Goal: Information Seeking & Learning: Learn about a topic

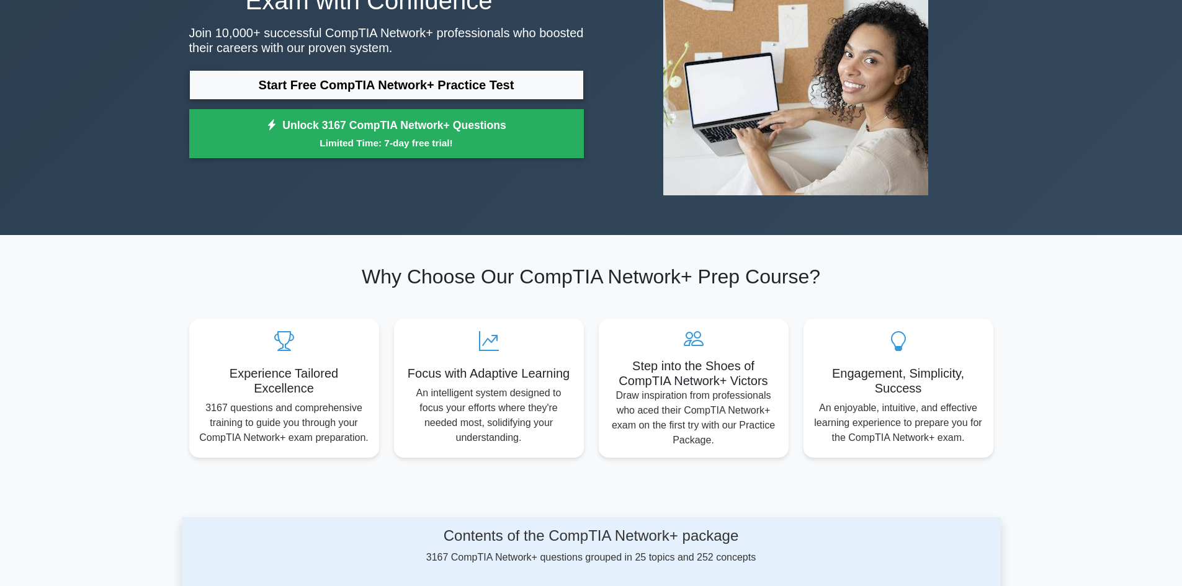
scroll to position [372, 0]
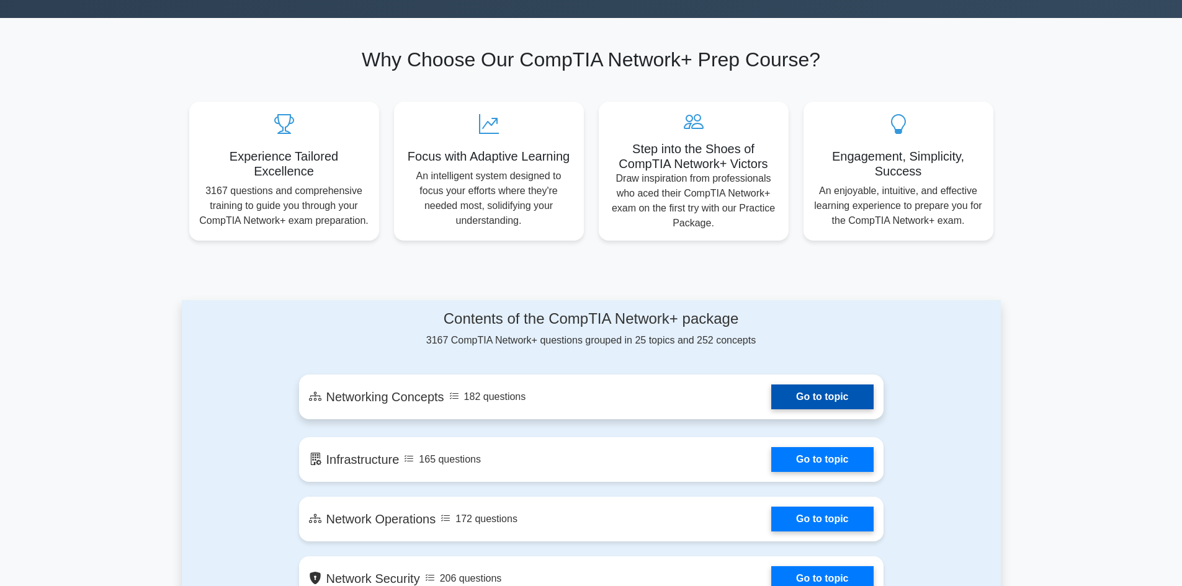
click at [803, 394] on link "Go to topic" at bounding box center [822, 397] width 102 height 25
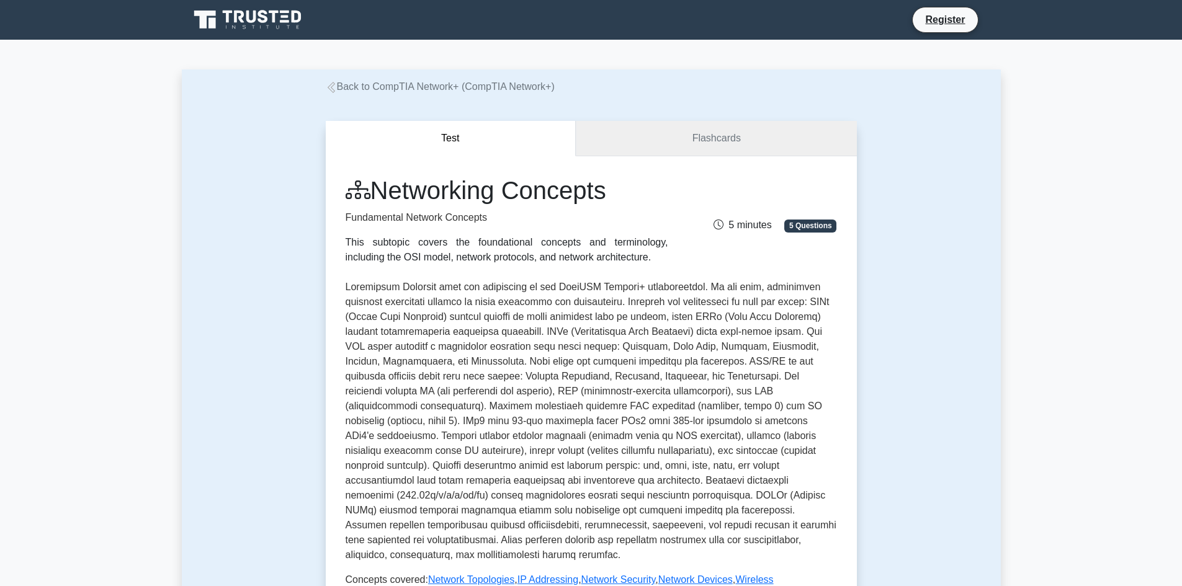
click at [689, 134] on link "Flashcards" at bounding box center [716, 138] width 280 height 35
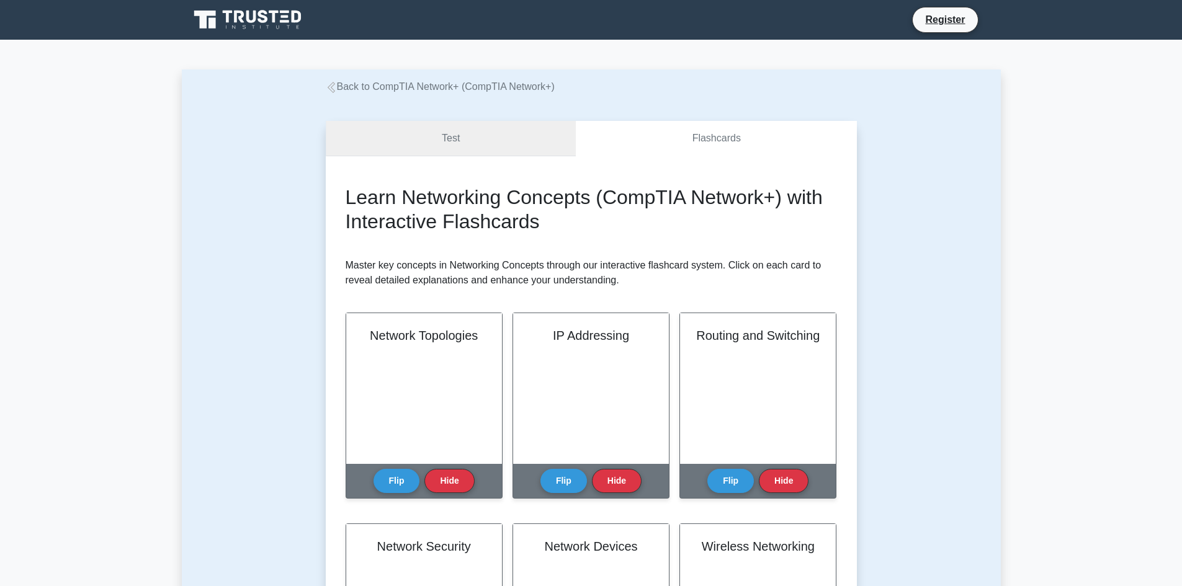
click at [494, 136] on link "Test" at bounding box center [451, 138] width 251 height 35
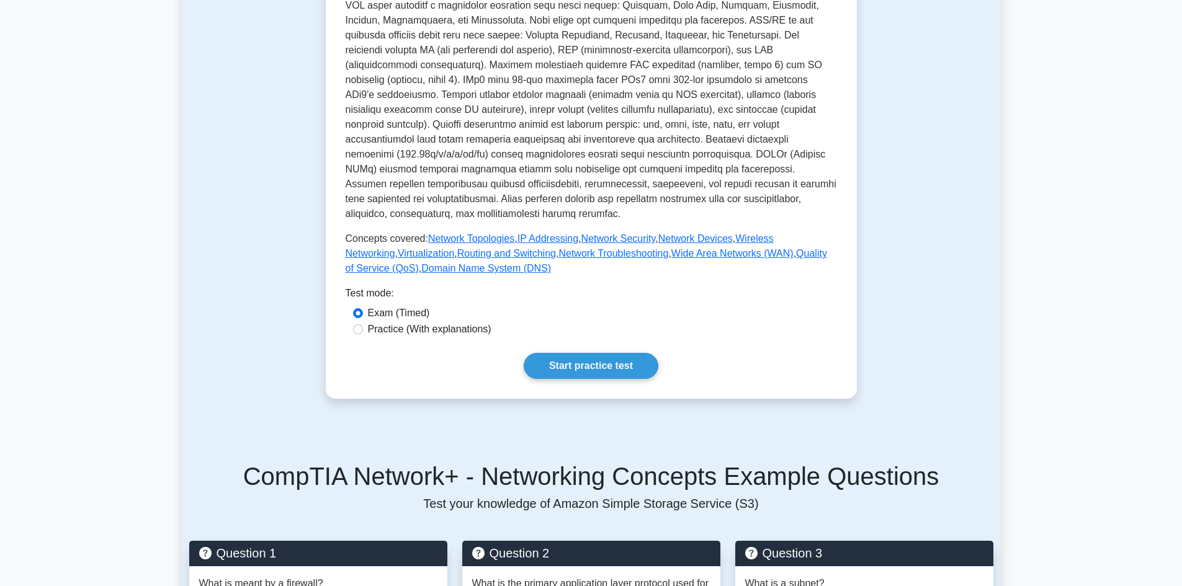
scroll to position [347, 0]
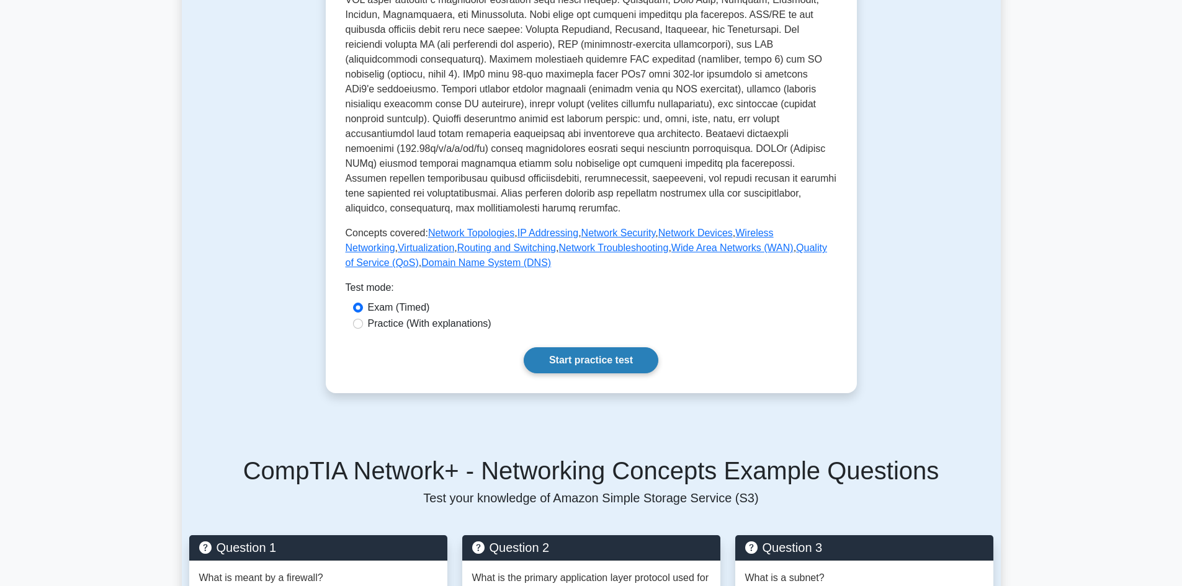
drag, startPoint x: 574, startPoint y: 343, endPoint x: 573, endPoint y: 334, distance: 8.9
click at [574, 347] on link "Start practice test" at bounding box center [591, 360] width 135 height 26
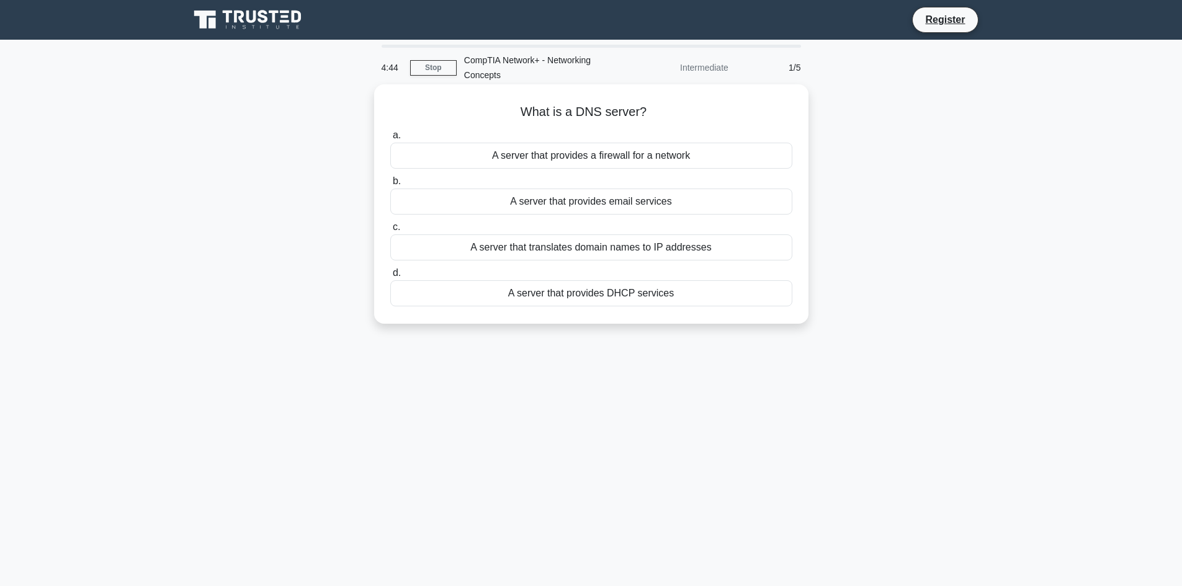
click at [640, 245] on div "A server that translates domain names to IP addresses" at bounding box center [591, 247] width 402 height 26
click at [390, 231] on input "c. A server that translates domain names to IP addresses" at bounding box center [390, 227] width 0 height 8
click at [625, 258] on div "A security protocol for wireless networks" at bounding box center [591, 247] width 402 height 26
click at [390, 231] on input "c. A security protocol for wireless networks" at bounding box center [390, 227] width 0 height 8
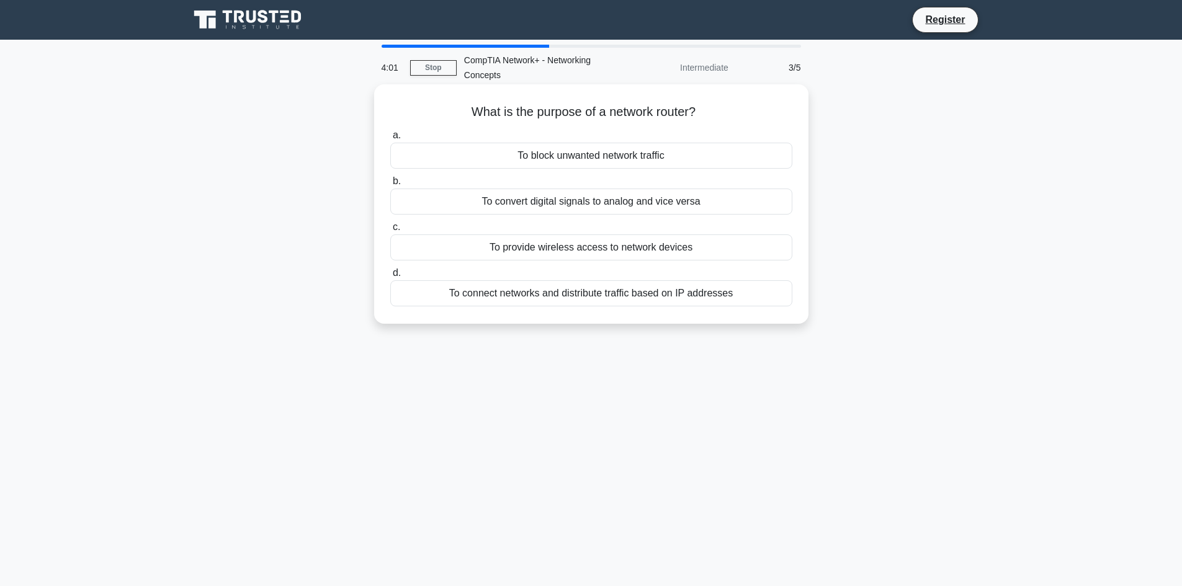
click at [699, 288] on div "To connect networks and distribute traffic based on IP addresses" at bounding box center [591, 293] width 402 height 26
click at [390, 277] on input "d. To connect networks and distribute traffic based on IP addresses" at bounding box center [390, 273] width 0 height 8
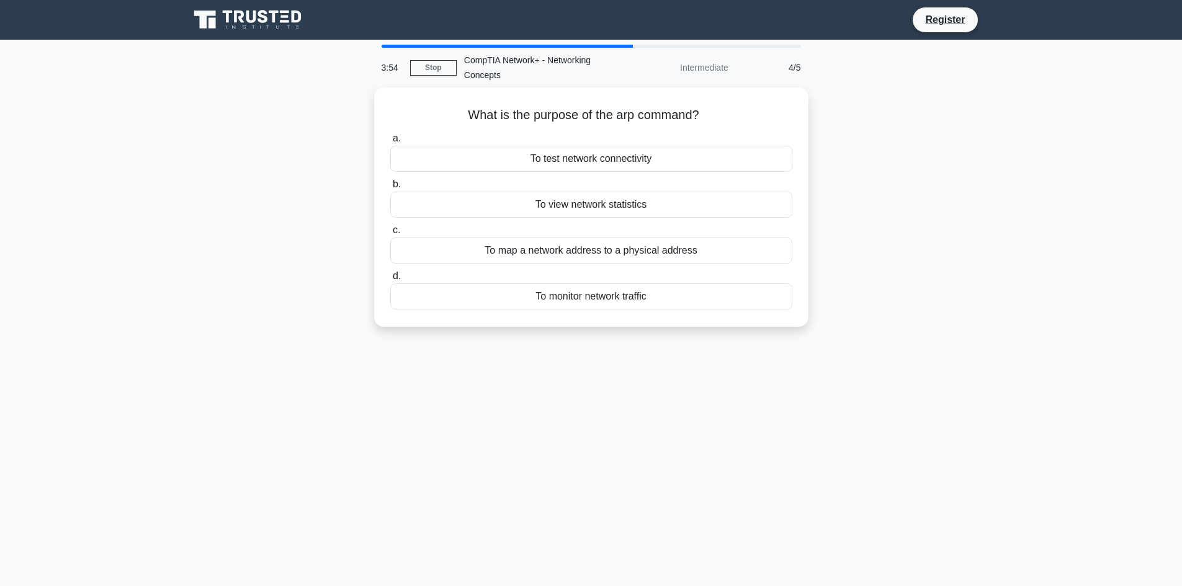
drag, startPoint x: 660, startPoint y: 104, endPoint x: 197, endPoint y: 123, distance: 463.8
click at [197, 123] on div "What is the purpose of the arp command? .spinner_0XTQ{transform-origin:center;a…" at bounding box center [591, 214] width 819 height 254
copy h5 "What is the purpose of the arp command?"
click at [587, 243] on div "To map a network address to a physical address" at bounding box center [591, 247] width 402 height 26
click at [390, 231] on input "c. To map a network address to a physical address" at bounding box center [390, 227] width 0 height 8
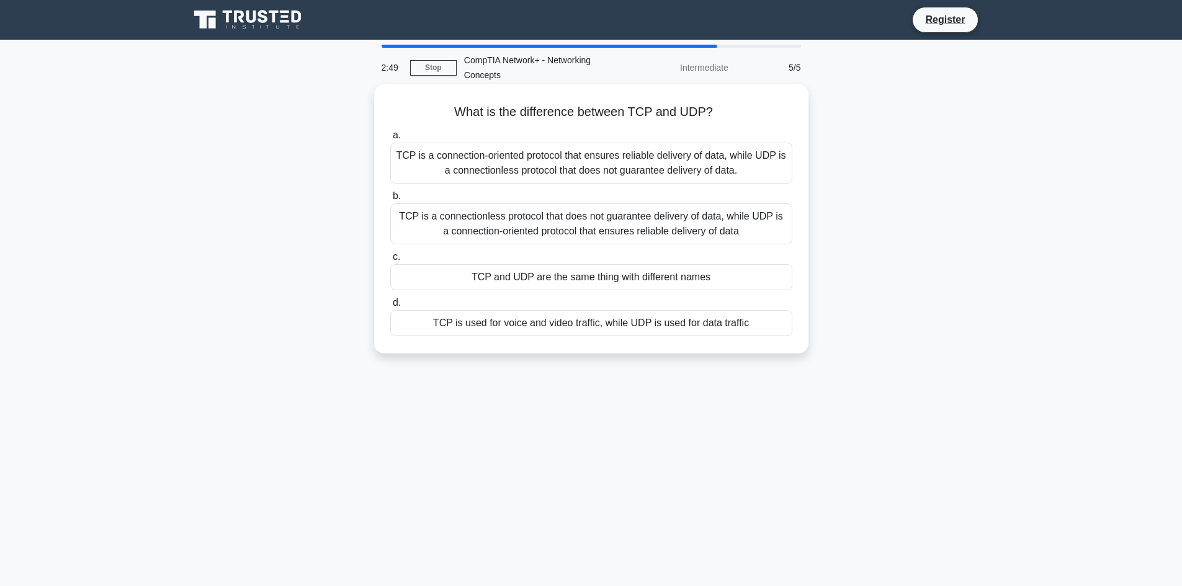
drag, startPoint x: 714, startPoint y: 110, endPoint x: 430, endPoint y: 118, distance: 284.3
click at [430, 118] on h5 "What is the difference between TCP and UDP? .spinner_0XTQ{transform-origin:cent…" at bounding box center [591, 112] width 404 height 16
copy h5 "What is the difference between TCP and UDP?"
click at [600, 158] on div "TCP is a connection-oriented protocol that ensures reliable delivery of data, w…" at bounding box center [591, 163] width 402 height 41
click at [390, 140] on input "a. TCP is a connection-oriented protocol that ensures reliable delivery of data…" at bounding box center [390, 136] width 0 height 8
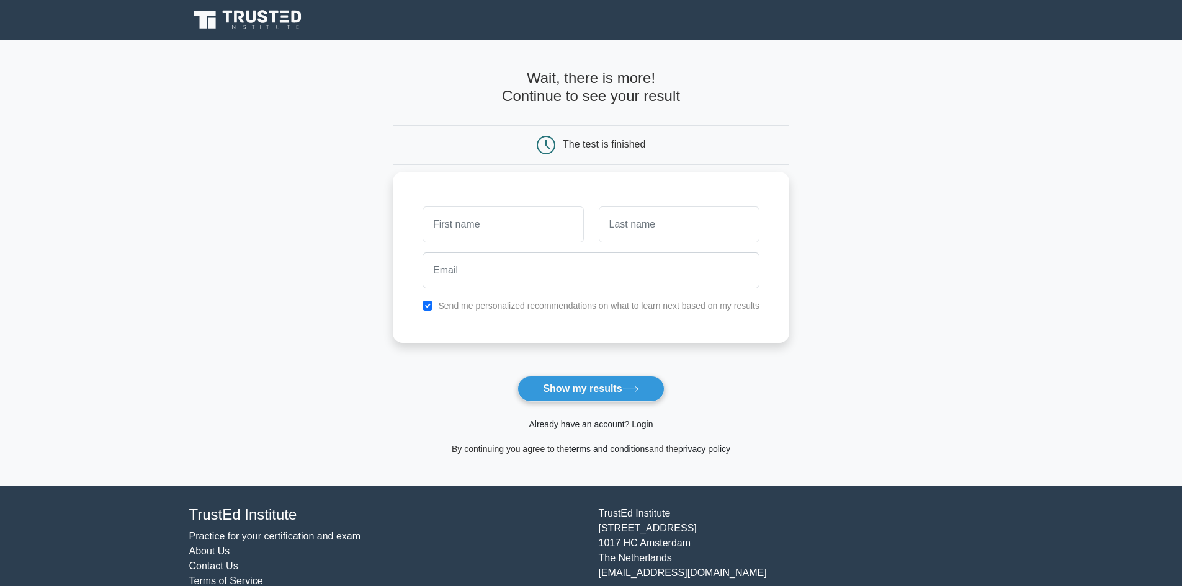
click at [518, 226] on input "text" at bounding box center [502, 225] width 161 height 36
type input "sello"
type input "lelope"
click at [468, 274] on input "email" at bounding box center [590, 270] width 337 height 36
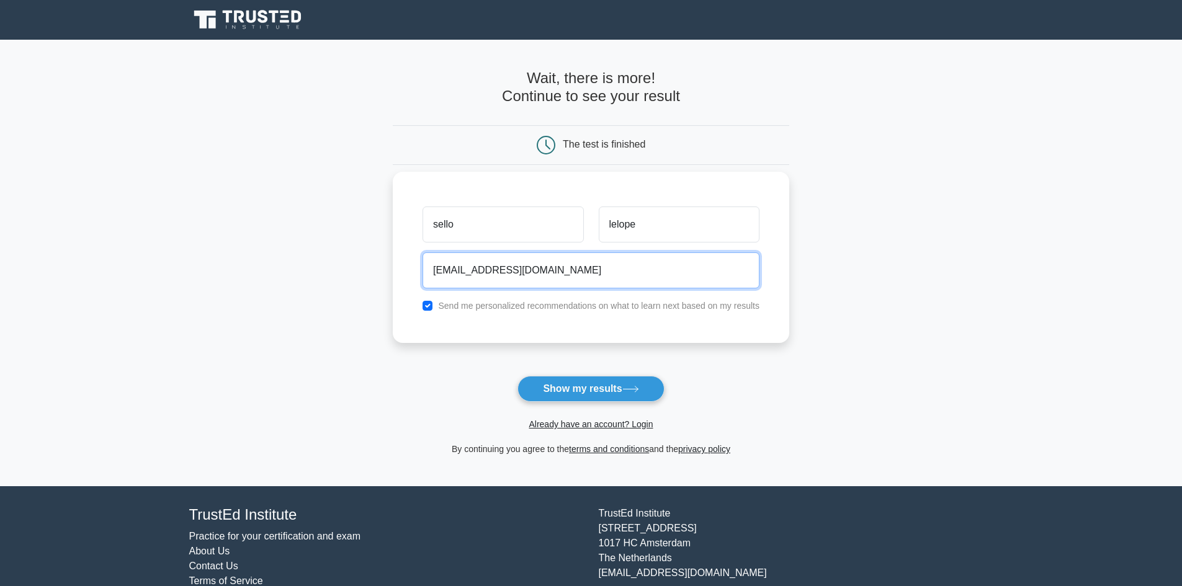
type input "lelope07@gmail.com"
click at [517, 376] on button "Show my results" at bounding box center [590, 389] width 146 height 26
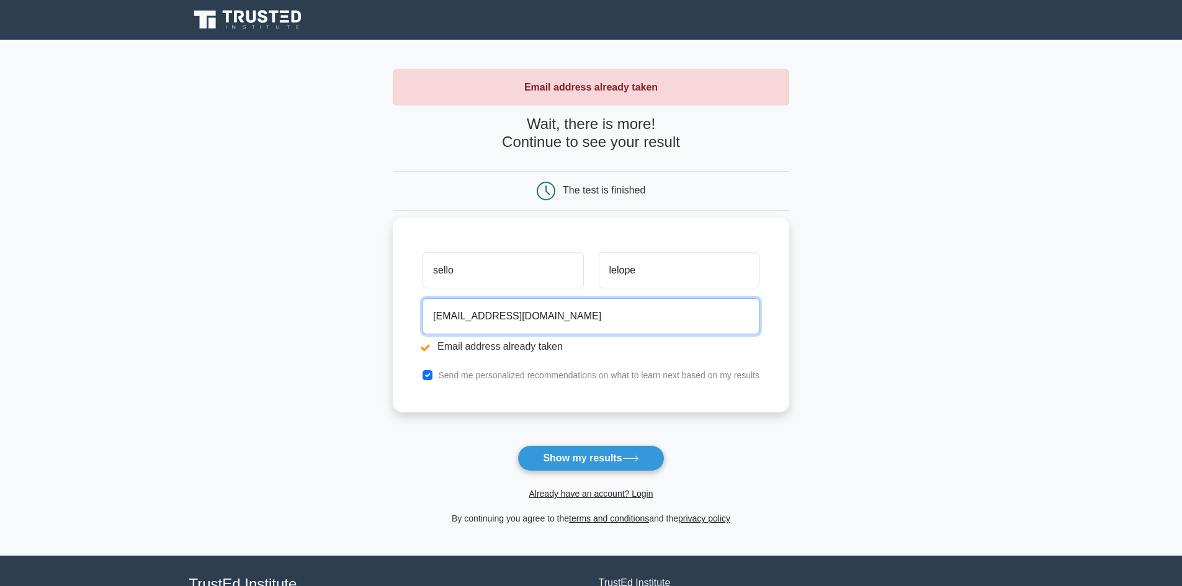
click at [533, 325] on input "lelope07@gmail.com" at bounding box center [590, 316] width 337 height 36
type input "l"
type input "lelope@gmail.com"
click at [517, 445] on button "Show my results" at bounding box center [590, 458] width 146 height 26
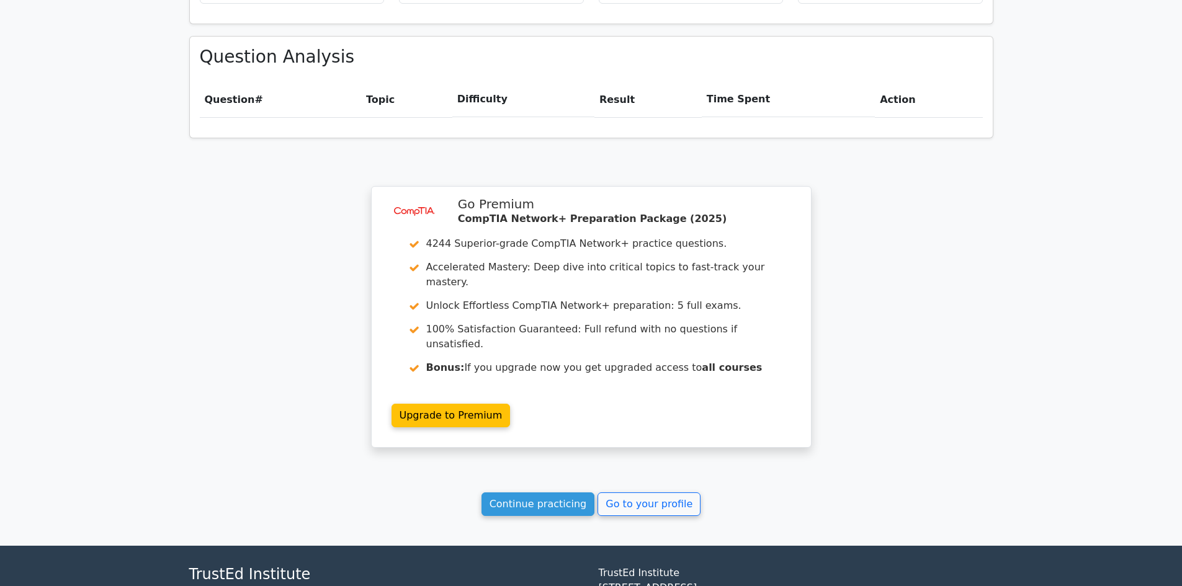
scroll to position [841, 0]
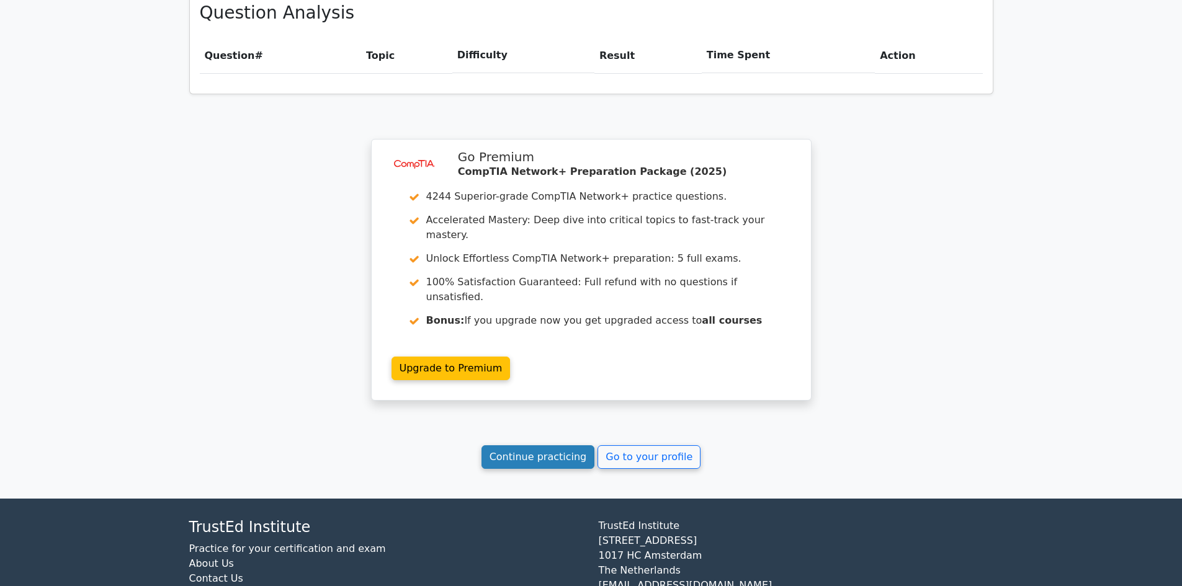
click at [574, 445] on link "Continue practicing" at bounding box center [538, 457] width 114 height 24
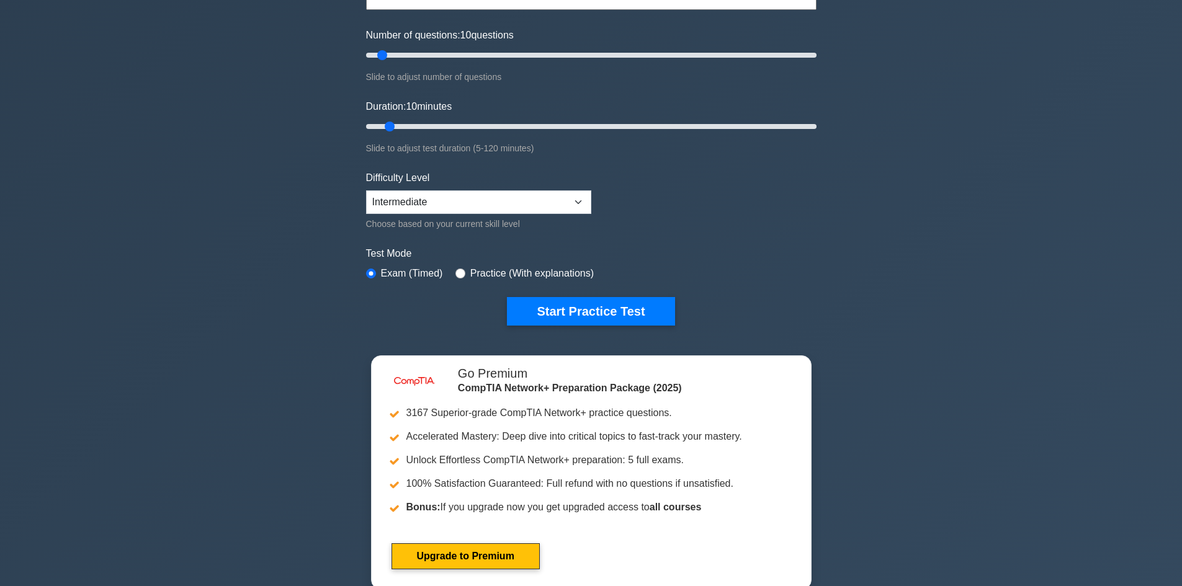
scroll to position [310, 0]
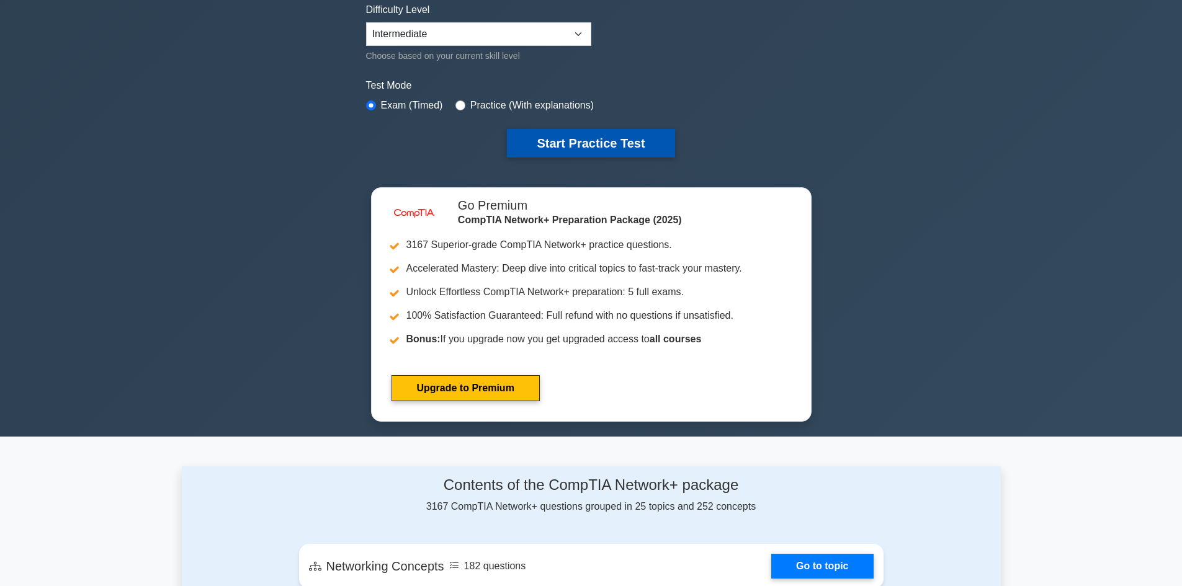
click at [594, 145] on button "Start Practice Test" at bounding box center [590, 143] width 167 height 29
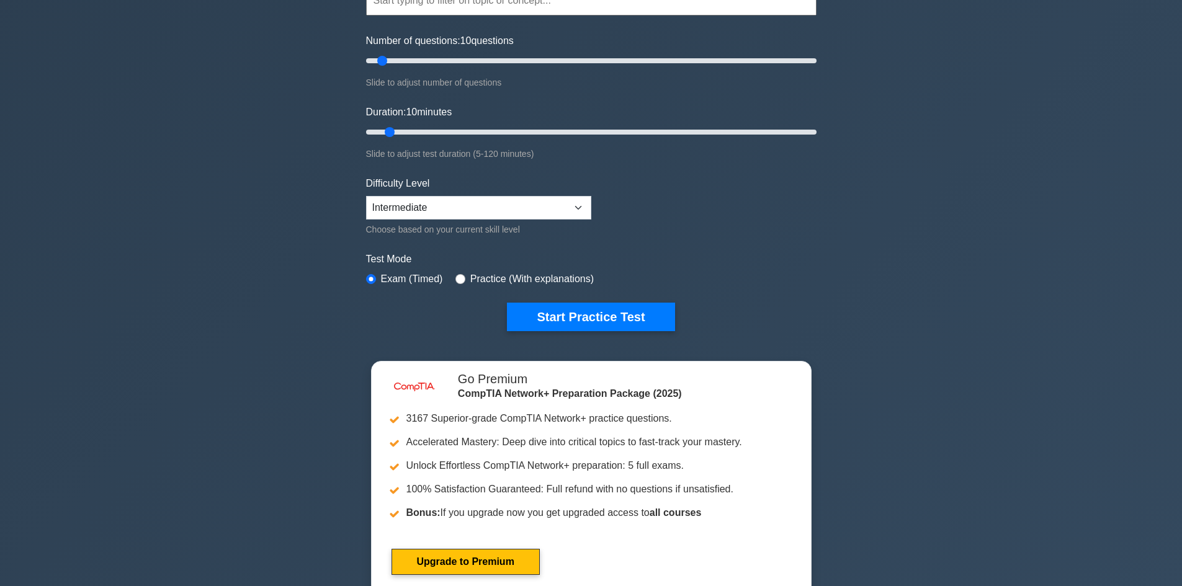
scroll to position [0, 0]
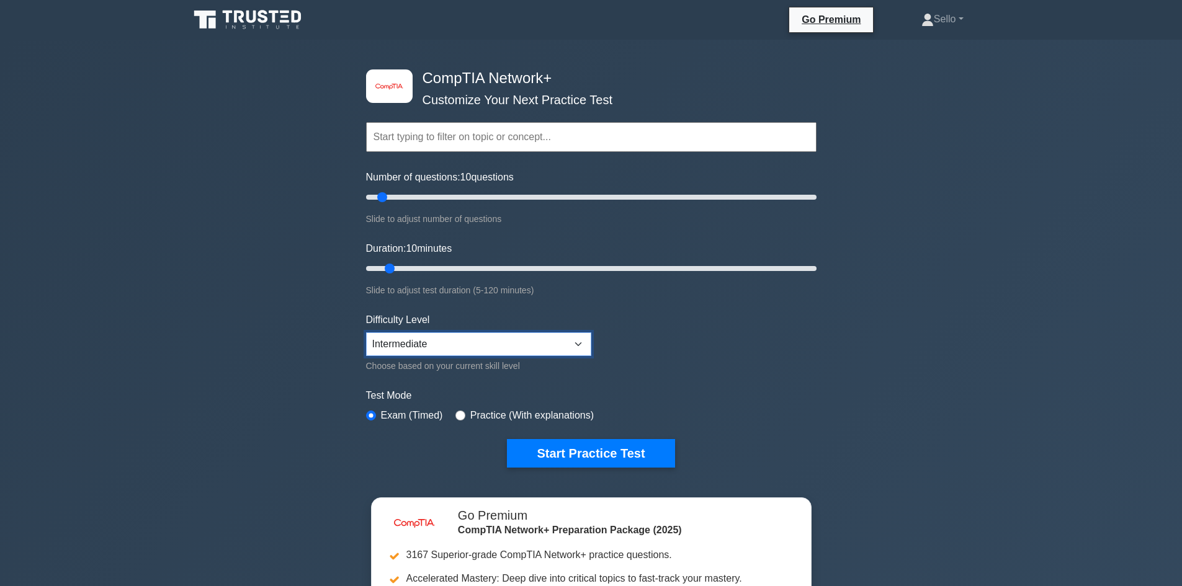
click at [570, 349] on select "Beginner Intermediate Expert" at bounding box center [478, 345] width 225 height 24
select select "beginner"
click at [366, 333] on select "Beginner Intermediate Expert" at bounding box center [478, 345] width 225 height 24
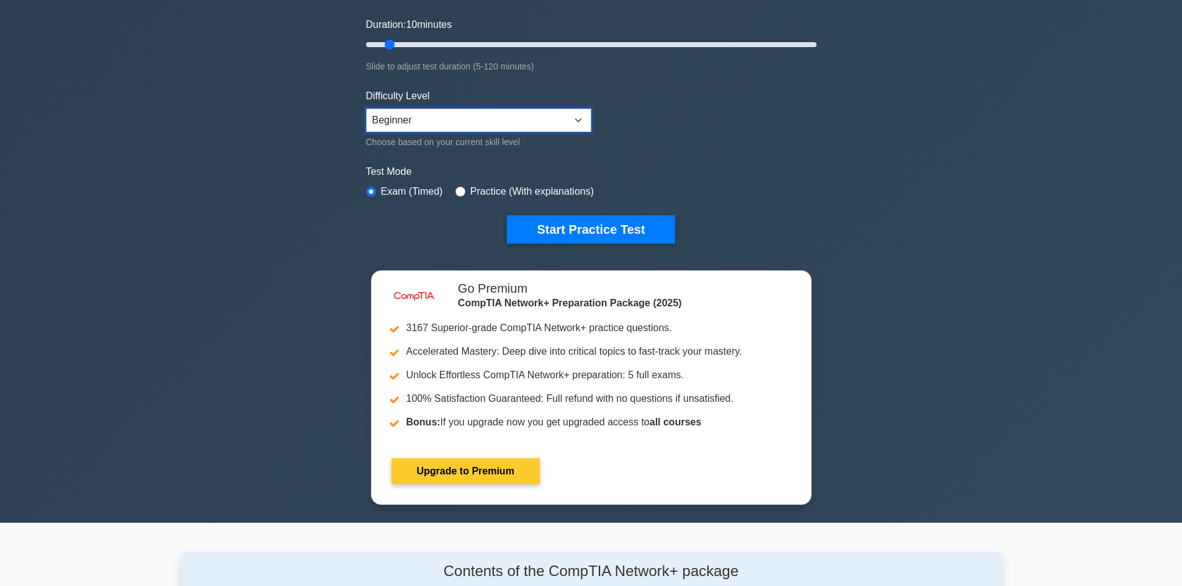
scroll to position [248, 0]
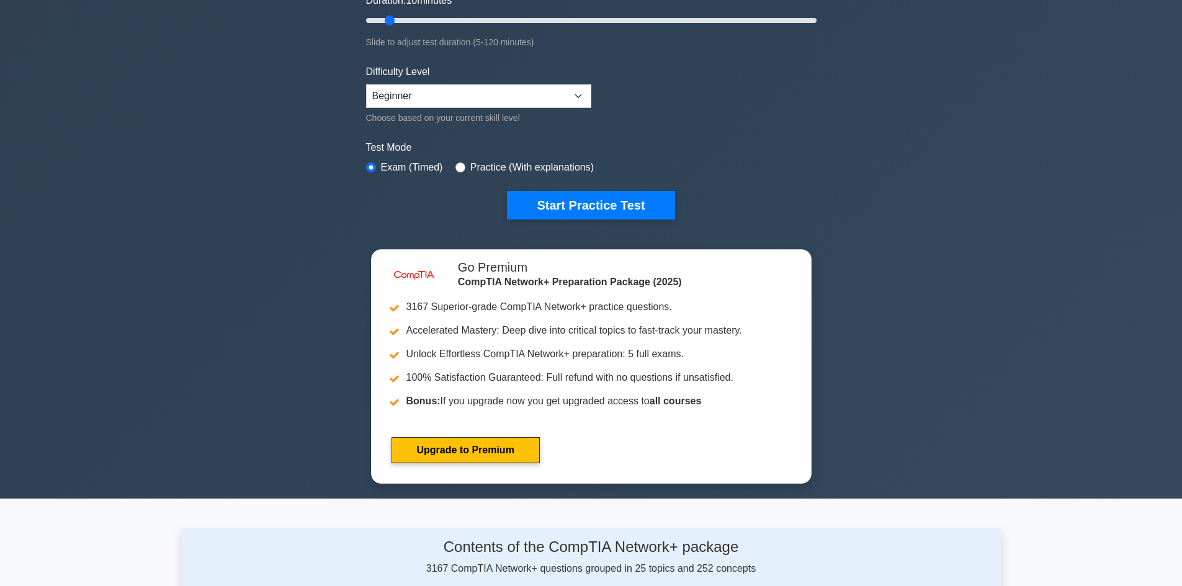
click at [583, 220] on div "image/svg+xml CompTIA Network+ Customize Your Next Practice Test Topics Network…" at bounding box center [591, 21] width 465 height 458
click at [584, 212] on button "Start Practice Test" at bounding box center [590, 205] width 167 height 29
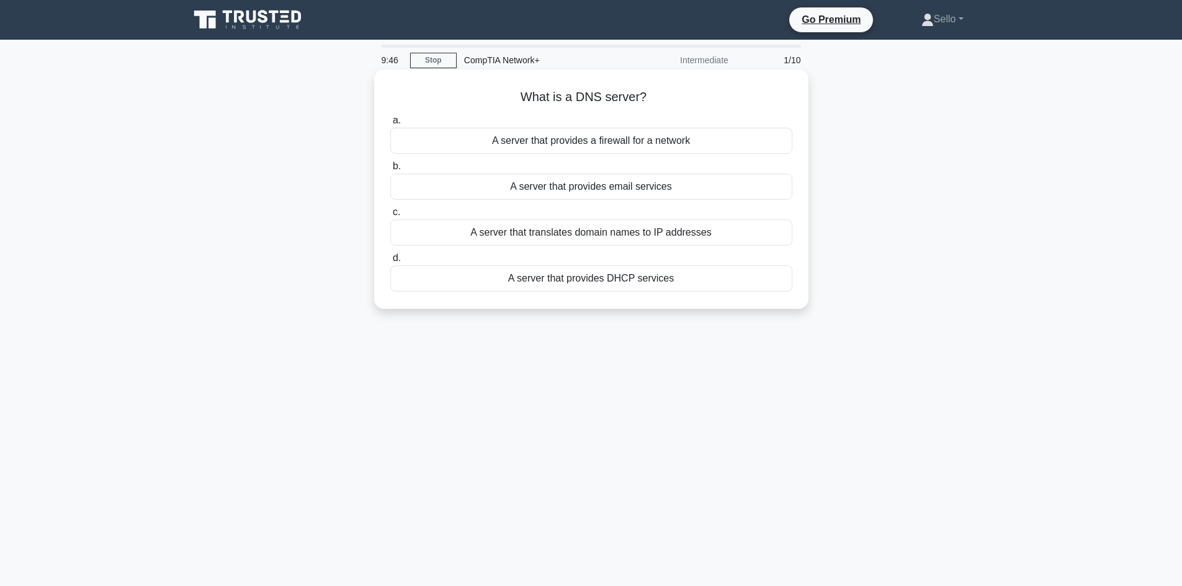
click at [565, 234] on div "A server that translates domain names to IP addresses" at bounding box center [591, 233] width 402 height 26
click at [390, 217] on input "c. A server that translates domain names to IP addresses" at bounding box center [390, 212] width 0 height 8
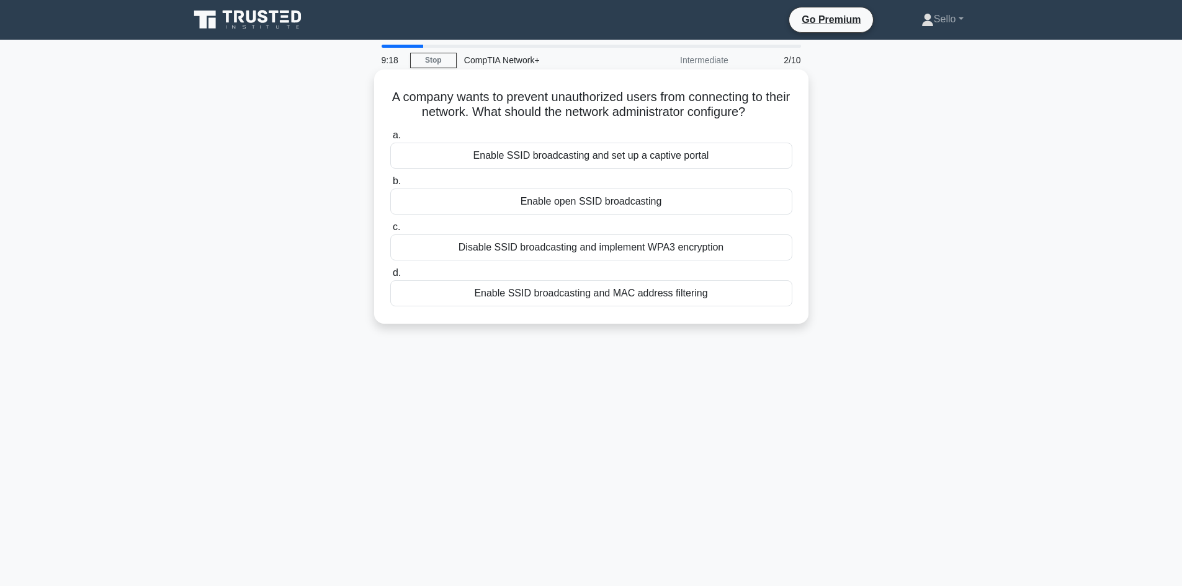
click at [580, 254] on div "Disable SSID broadcasting and implement WPA3 encryption" at bounding box center [591, 247] width 402 height 26
click at [390, 231] on input "c. Disable SSID broadcasting and implement WPA3 encryption" at bounding box center [390, 227] width 0 height 8
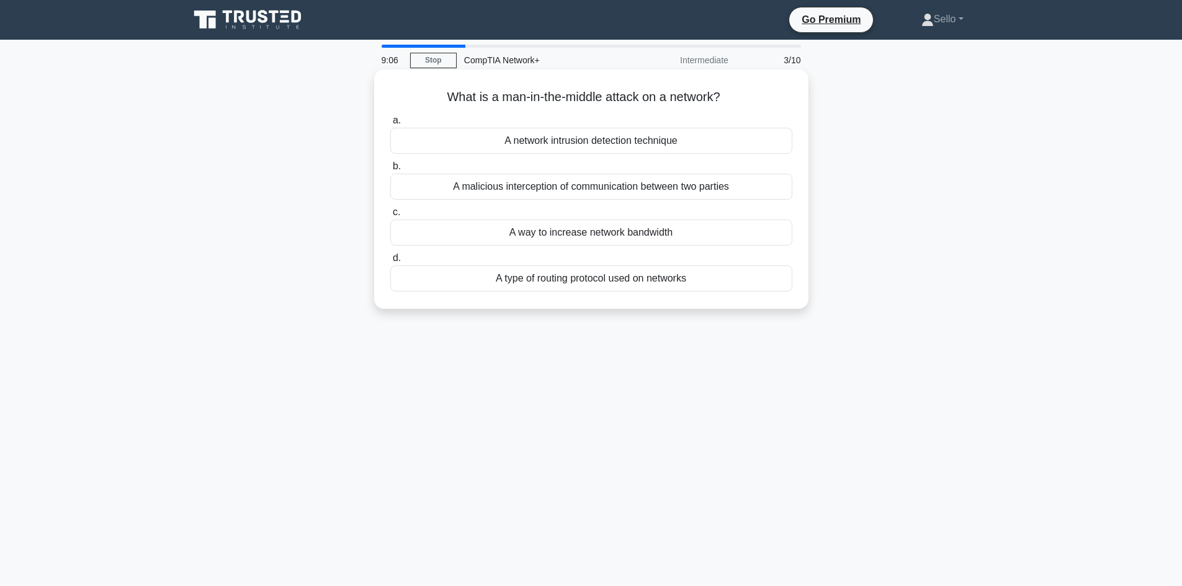
click at [591, 187] on div "A malicious interception of communication between two parties" at bounding box center [591, 187] width 402 height 26
click at [390, 171] on input "b. A malicious interception of communication between two parties" at bounding box center [390, 167] width 0 height 8
click at [579, 237] on div "To connect multiple devices on a single network" at bounding box center [591, 233] width 402 height 26
click at [390, 217] on input "c. To connect multiple devices on a single network" at bounding box center [390, 212] width 0 height 8
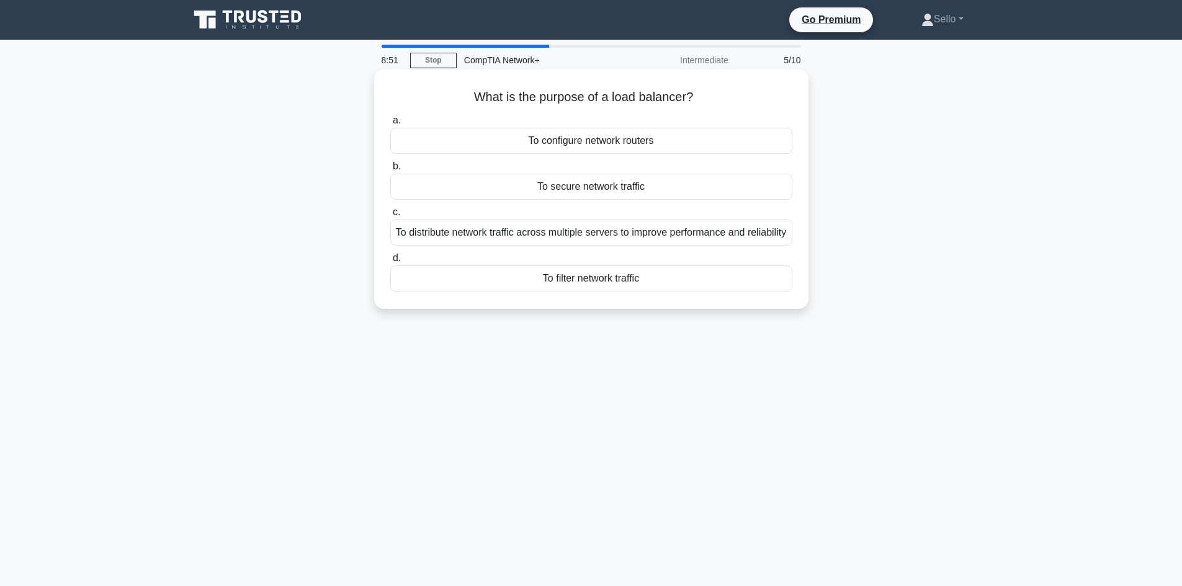
click at [617, 246] on div "To distribute network traffic across multiple servers to improve performance an…" at bounding box center [591, 233] width 402 height 26
click at [390, 217] on input "c. To distribute network traffic across multiple servers to improve performance…" at bounding box center [390, 212] width 0 height 8
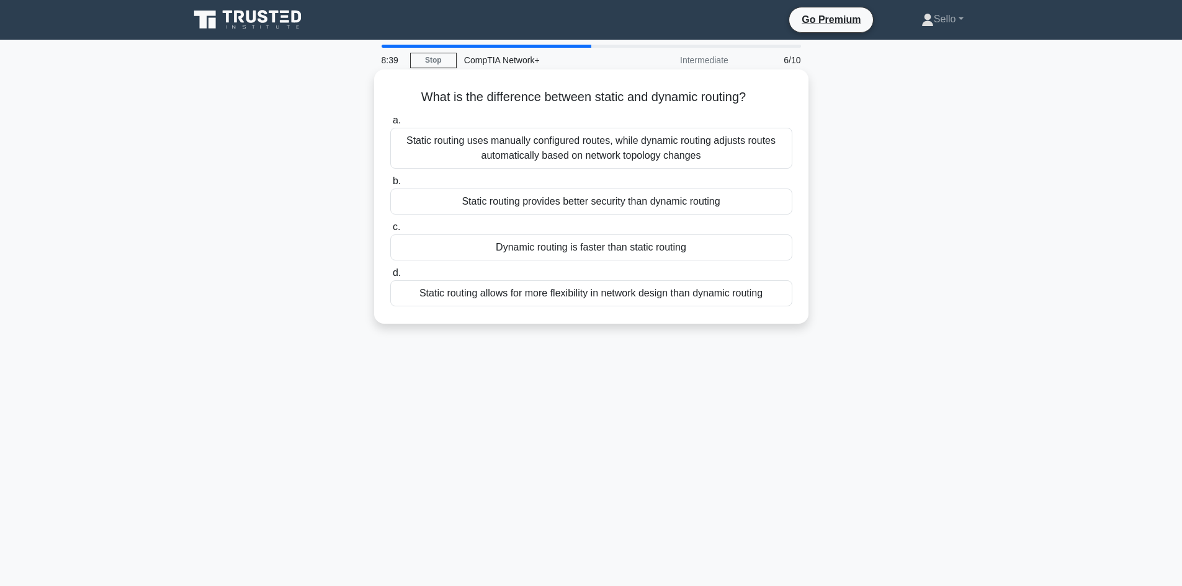
click at [552, 153] on div "Static routing uses manually configured routes, while dynamic routing adjusts r…" at bounding box center [591, 148] width 402 height 41
click at [390, 125] on input "a. Static routing uses manually configured routes, while dynamic routing adjust…" at bounding box center [390, 121] width 0 height 8
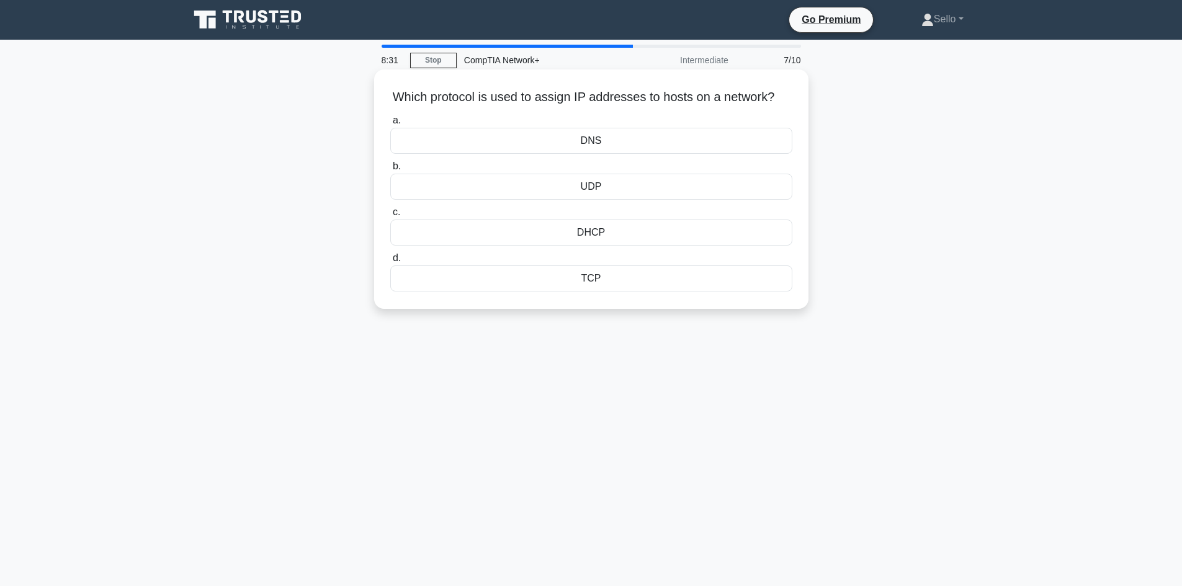
click at [640, 151] on div "DNS" at bounding box center [591, 141] width 402 height 26
click at [390, 125] on input "a. DNS" at bounding box center [390, 121] width 0 height 8
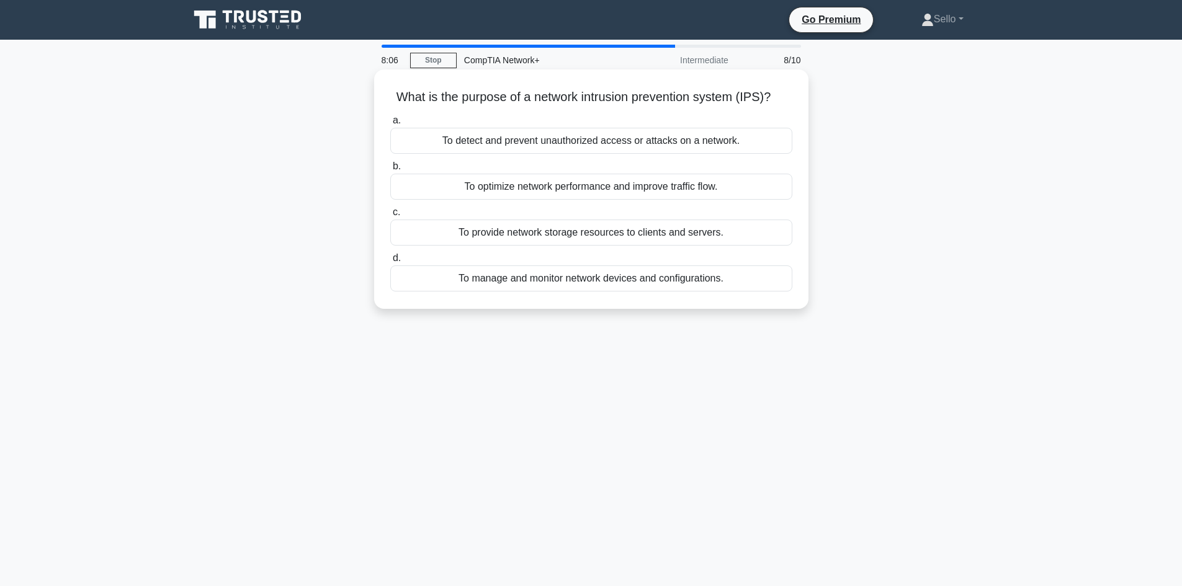
click at [693, 138] on div "To detect and prevent unauthorized access or attacks on a network." at bounding box center [591, 141] width 402 height 26
click at [390, 125] on input "a. To detect and prevent unauthorized access or attacks on a network." at bounding box center [390, 121] width 0 height 8
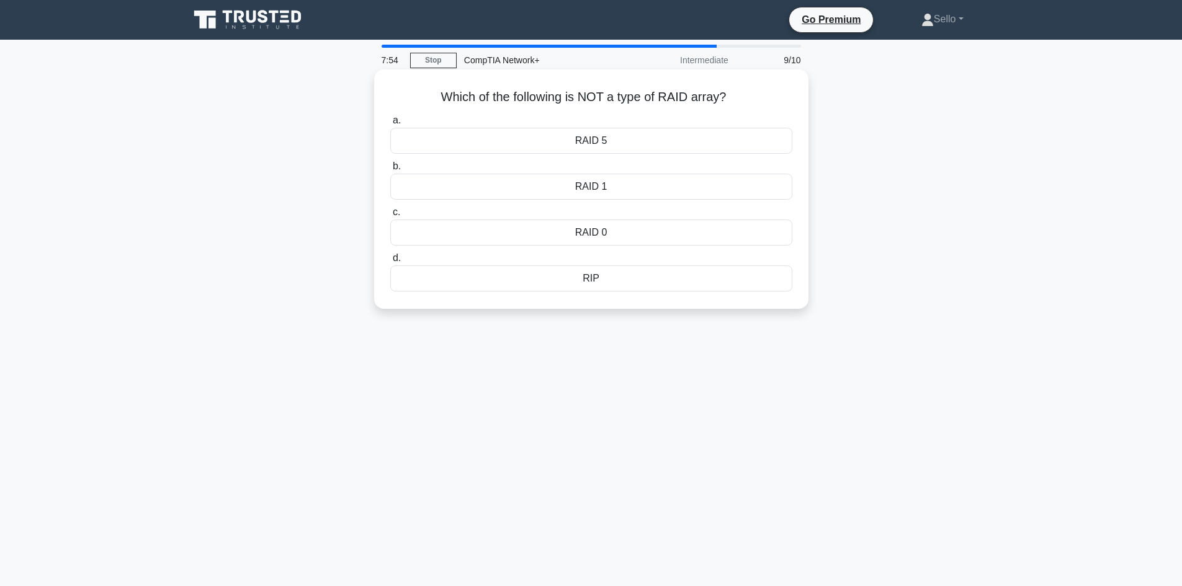
click at [701, 145] on div "RAID 5" at bounding box center [591, 141] width 402 height 26
click at [390, 125] on input "a. RAID 5" at bounding box center [390, 121] width 0 height 8
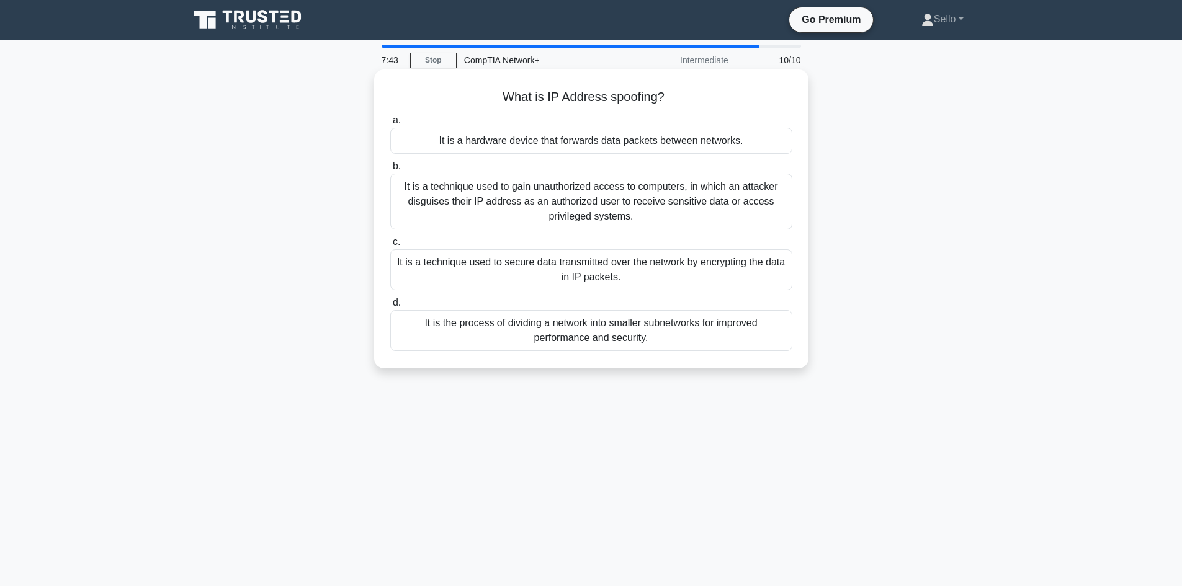
click at [709, 208] on div "It is a technique used to gain unauthorized access to computers, in which an at…" at bounding box center [591, 202] width 402 height 56
click at [390, 171] on input "b. It is a technique used to gain unauthorized access to computers, in which an…" at bounding box center [390, 167] width 0 height 8
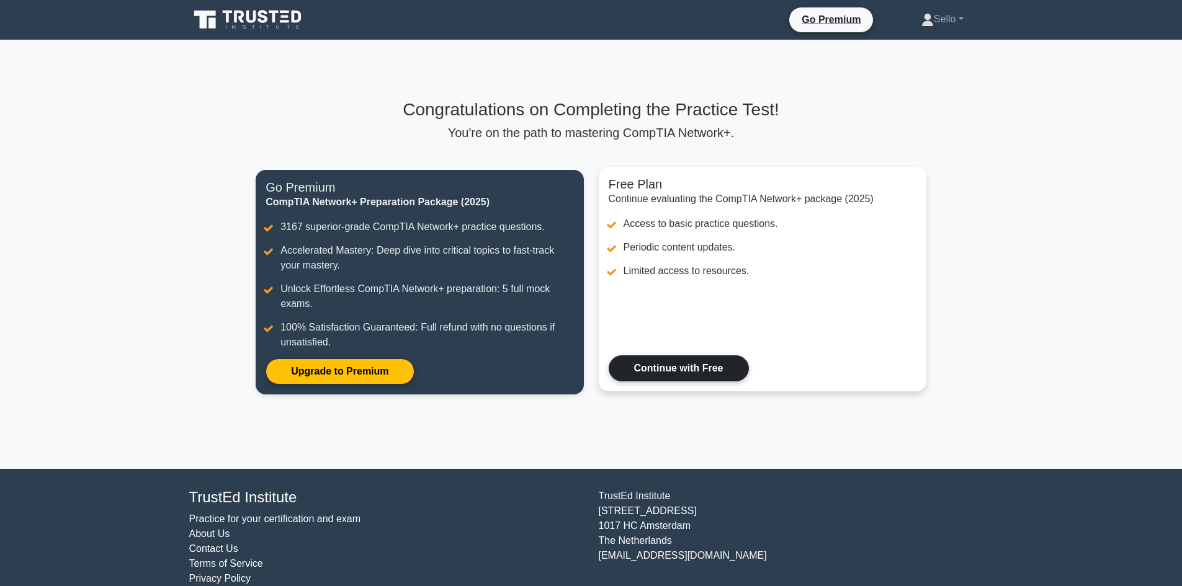
scroll to position [20, 0]
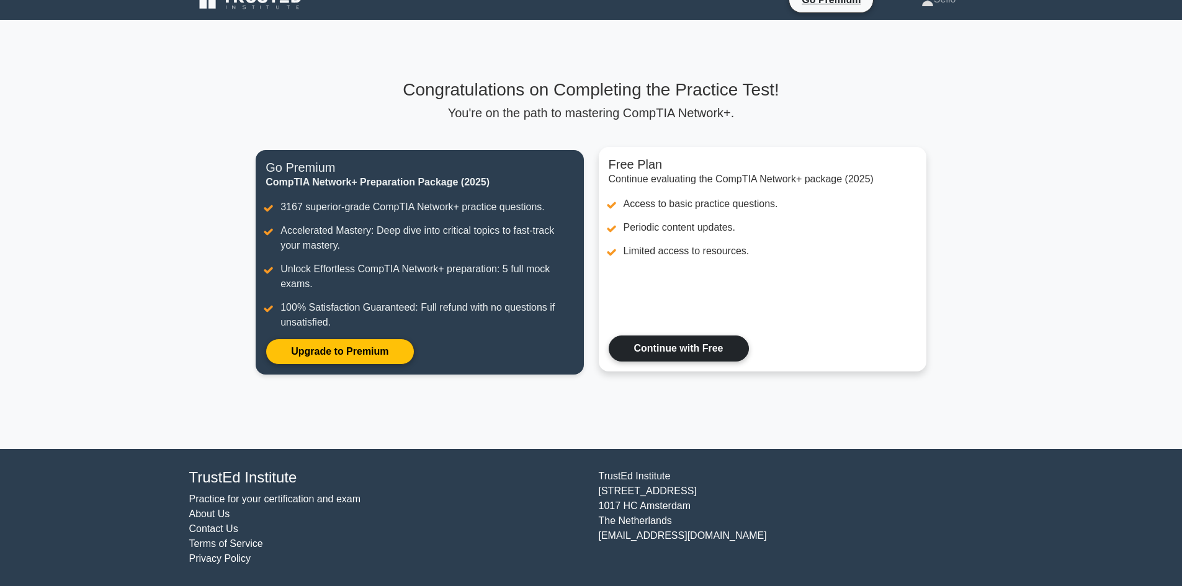
click at [649, 349] on link "Continue with Free" at bounding box center [679, 349] width 140 height 26
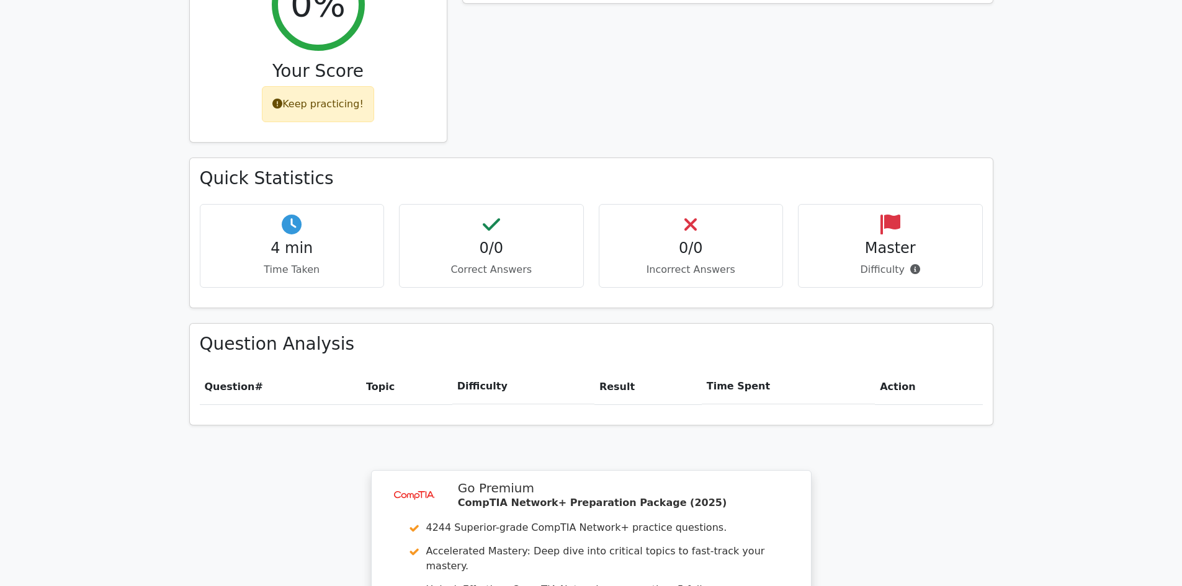
scroll to position [620, 0]
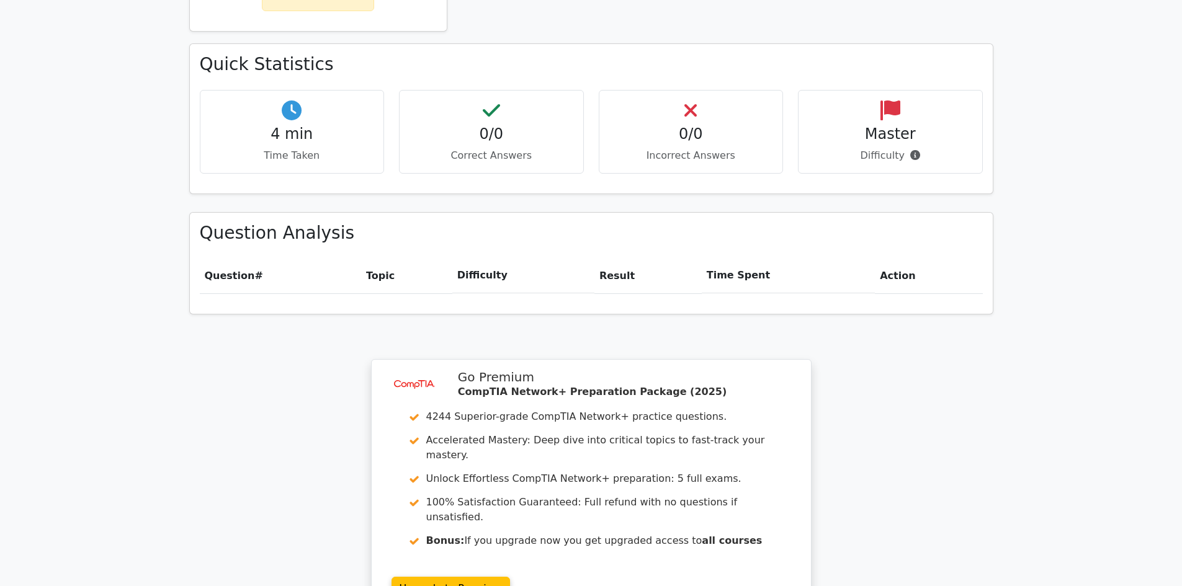
click at [498, 125] on h4 "0/0" at bounding box center [491, 134] width 164 height 18
click at [675, 91] on div "0/0 Incorrect Answers" at bounding box center [691, 132] width 185 height 84
click at [689, 125] on h4 "0/0" at bounding box center [691, 134] width 164 height 18
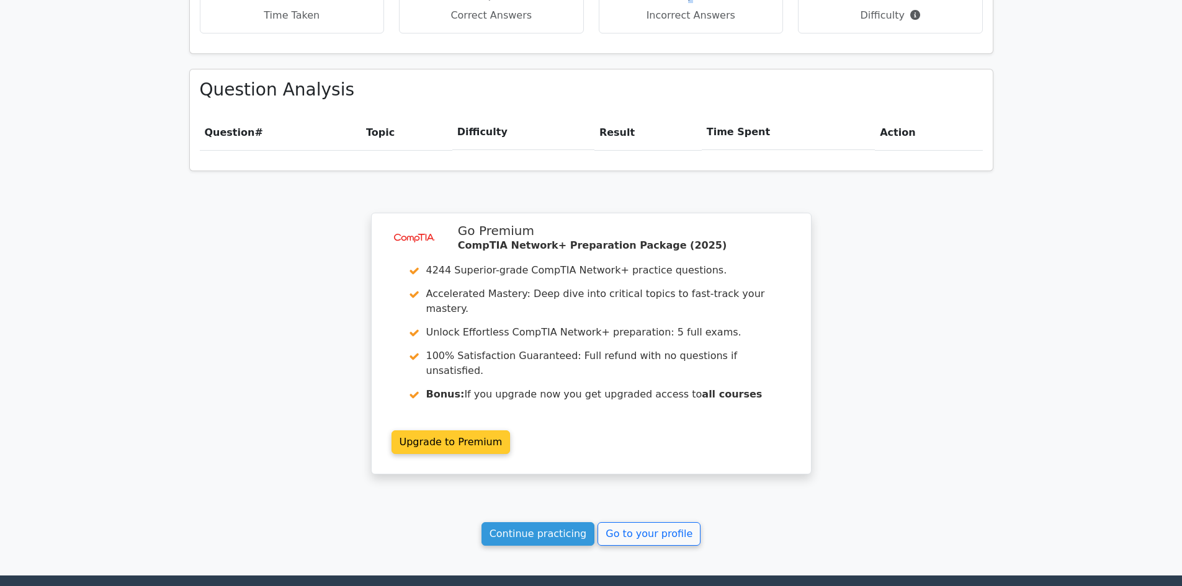
scroll to position [841, 0]
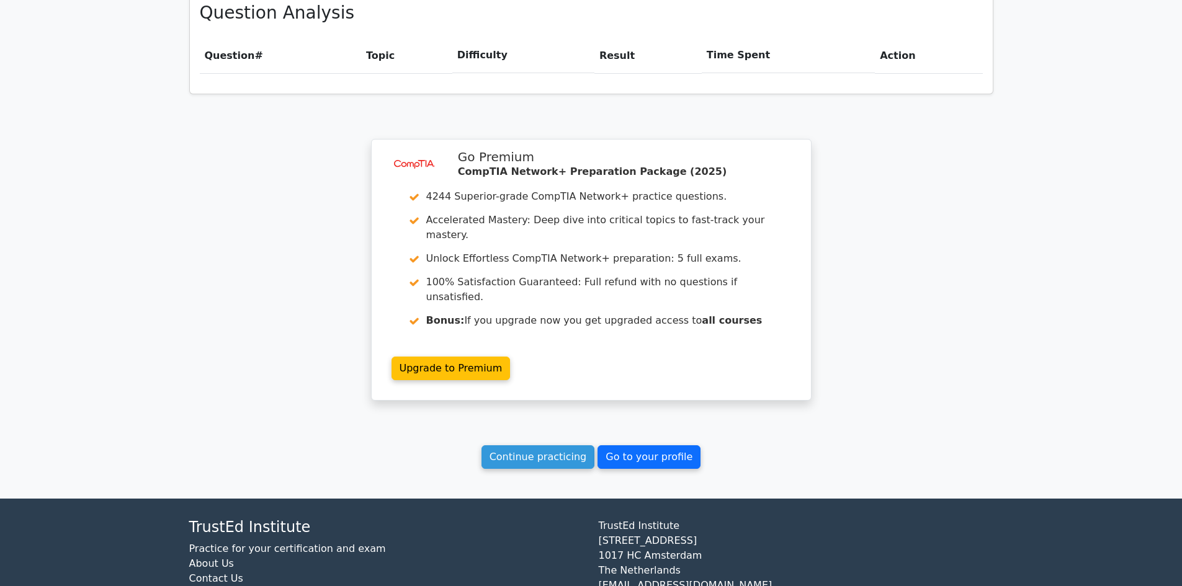
click at [612, 445] on link "Go to your profile" at bounding box center [648, 457] width 103 height 24
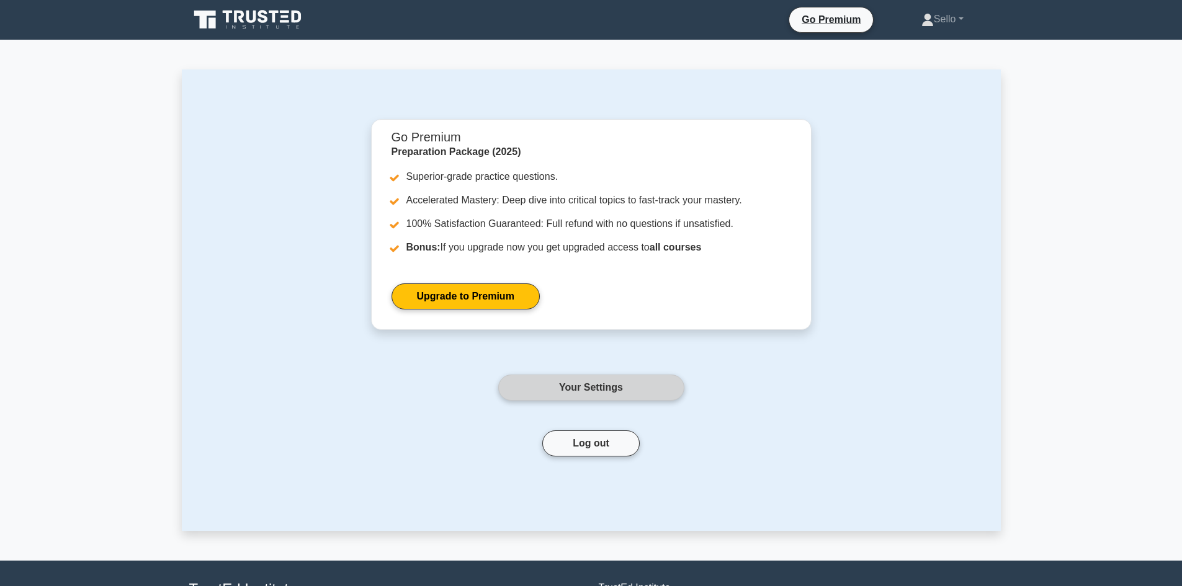
click at [615, 390] on link "Your Settings" at bounding box center [591, 388] width 186 height 26
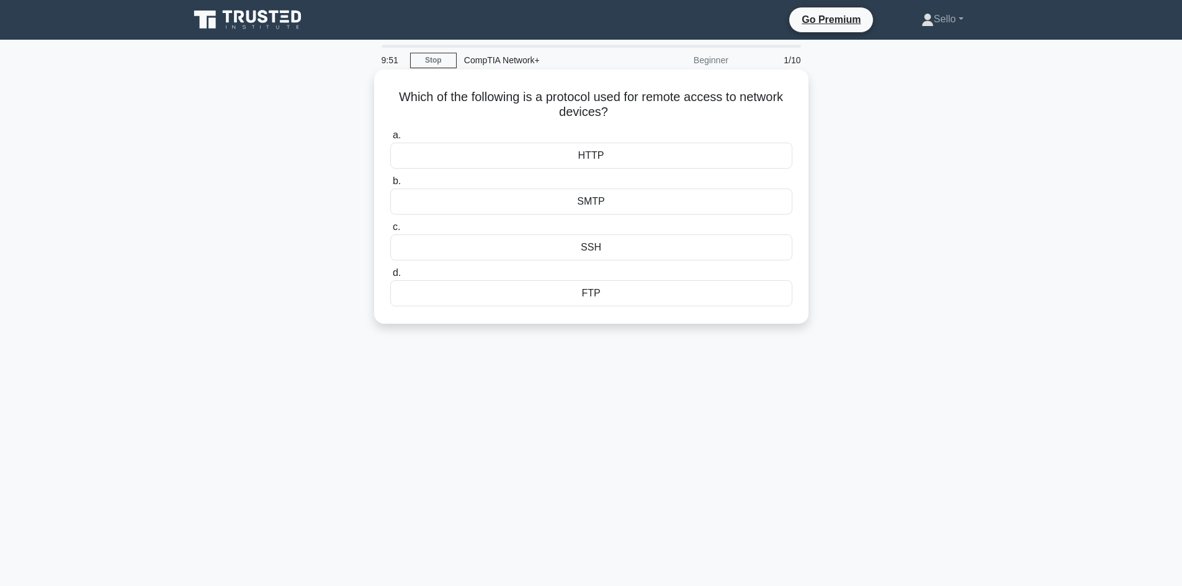
click at [635, 210] on div "SMTP" at bounding box center [591, 202] width 402 height 26
click at [390, 185] on input "b. SMTP" at bounding box center [390, 181] width 0 height 8
click at [641, 208] on div "IP spoofing" at bounding box center [591, 202] width 402 height 26
click at [390, 185] on input "b. IP spoofing" at bounding box center [390, 181] width 0 height 8
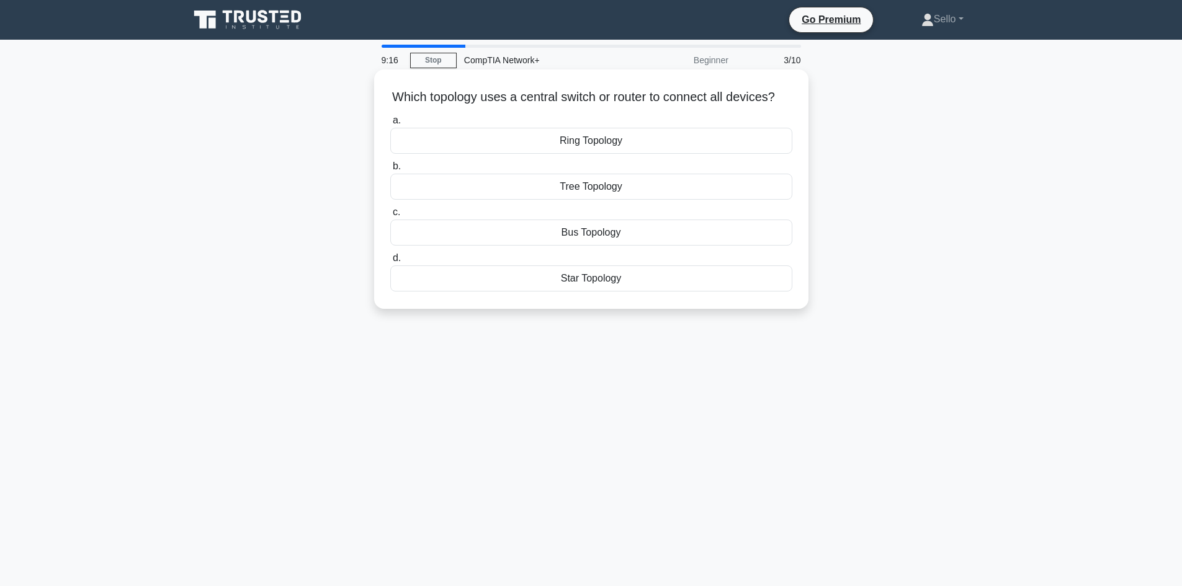
click at [652, 154] on div "Ring Topology" at bounding box center [591, 141] width 402 height 26
click at [390, 125] on input "a. Ring Topology" at bounding box center [390, 121] width 0 height 8
